Goal: Information Seeking & Learning: Learn about a topic

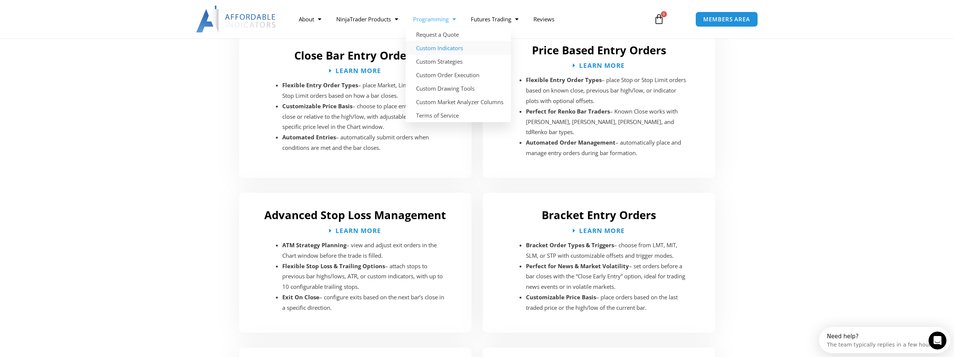
click at [456, 46] on link "Custom Indicators" at bounding box center [458, 47] width 105 height 13
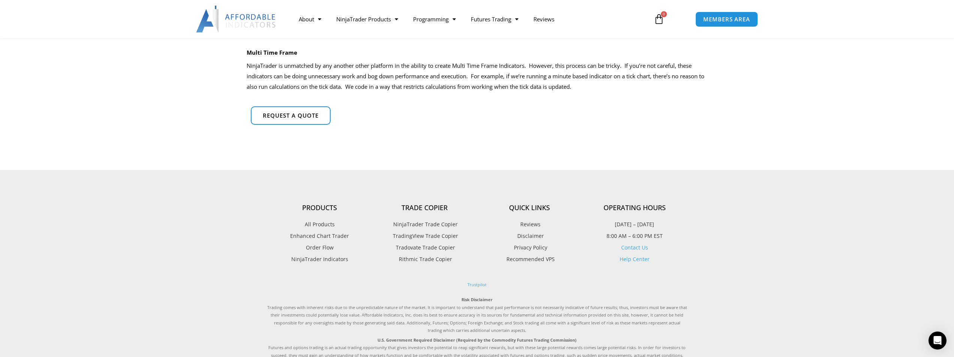
scroll to position [562, 0]
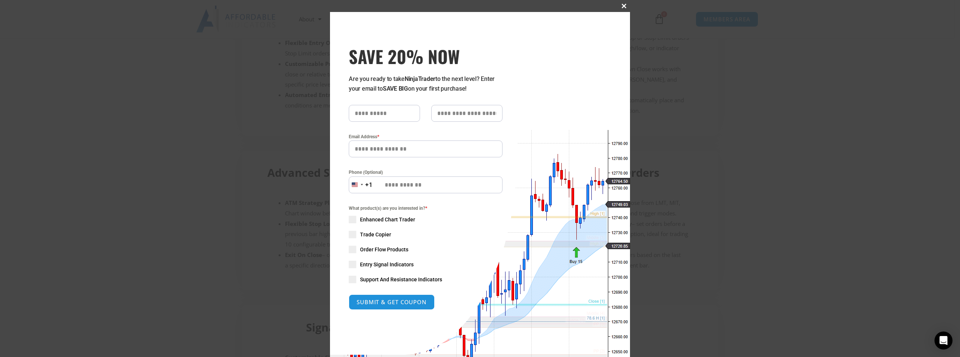
click at [619, 7] on span "SAVE 20% NOW popup" at bounding box center [624, 6] width 12 height 4
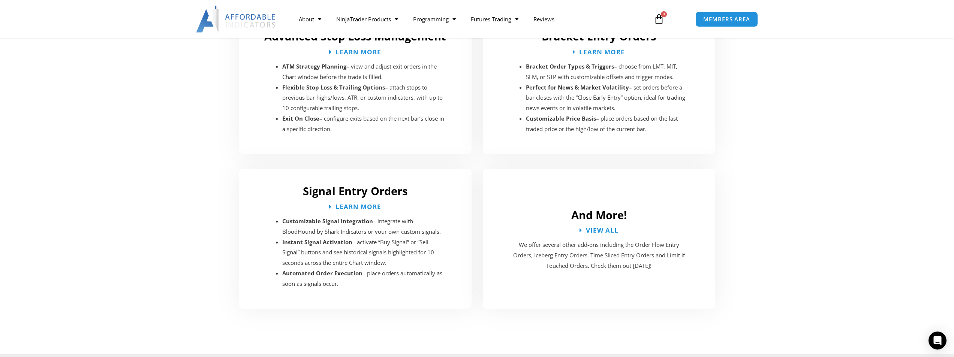
scroll to position [1322, 0]
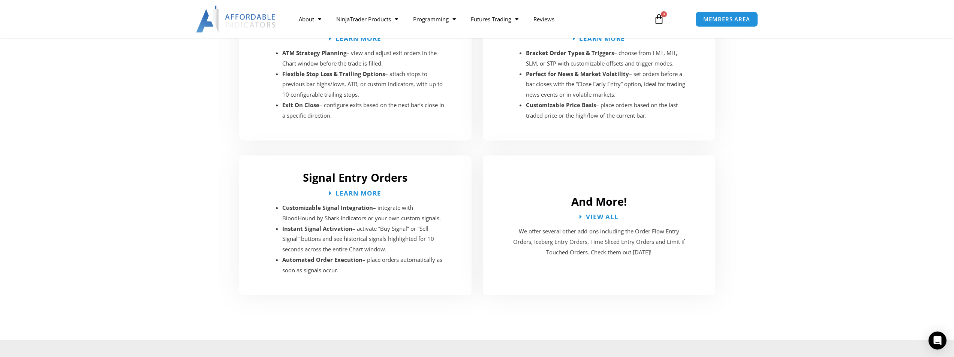
click at [750, 166] on section "Signal Entry Orders Learn More Customizable Signal Integration – integrate with…" at bounding box center [477, 225] width 954 height 155
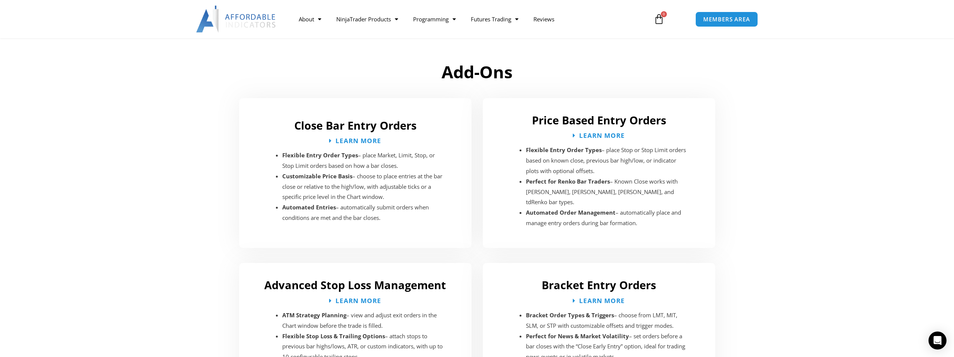
click at [749, 186] on section "Close Bar Entry Orders Learn More Flexible Entry Order Types – place Market, Li…" at bounding box center [477, 173] width 954 height 165
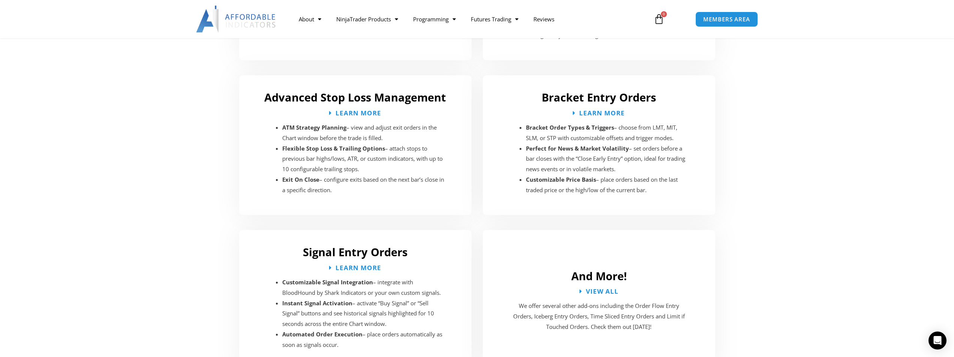
scroll to position [1247, 0]
click at [376, 21] on link "NinjaTrader Products" at bounding box center [367, 18] width 77 height 17
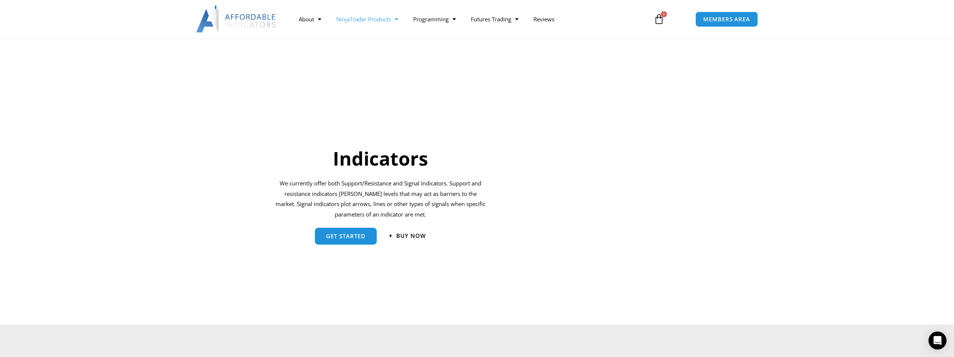
scroll to position [630, 0]
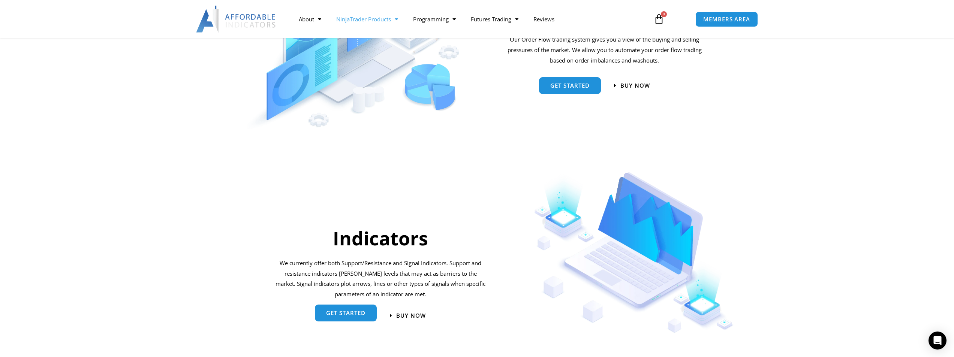
click at [364, 318] on link "get started" at bounding box center [346, 313] width 62 height 17
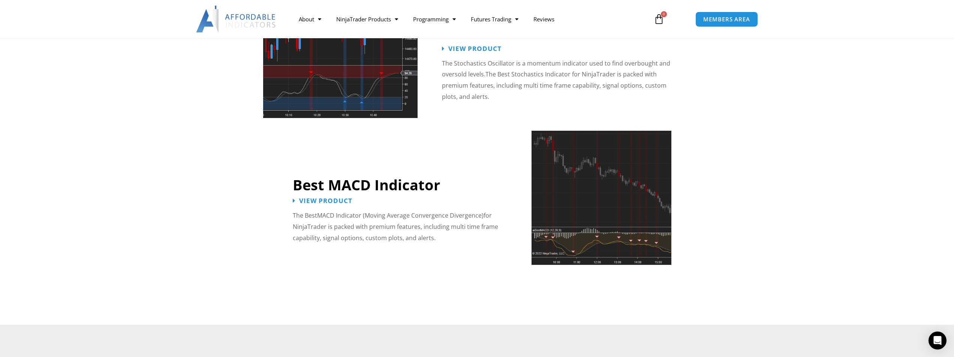
scroll to position [1575, 0]
